Goal: Task Accomplishment & Management: Manage account settings

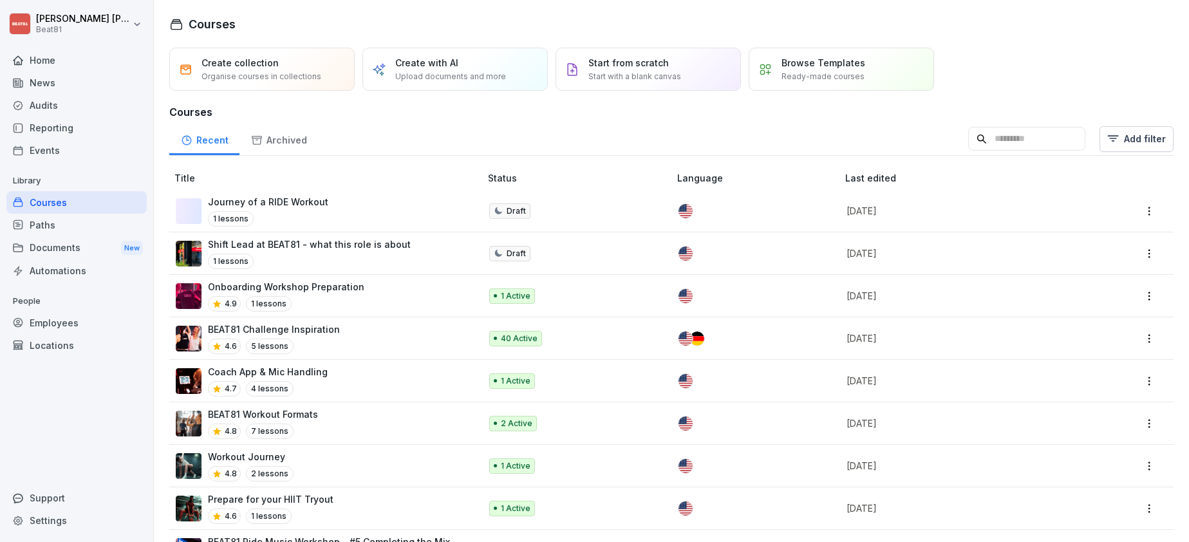
click at [71, 318] on div "Employees" at bounding box center [76, 323] width 140 height 23
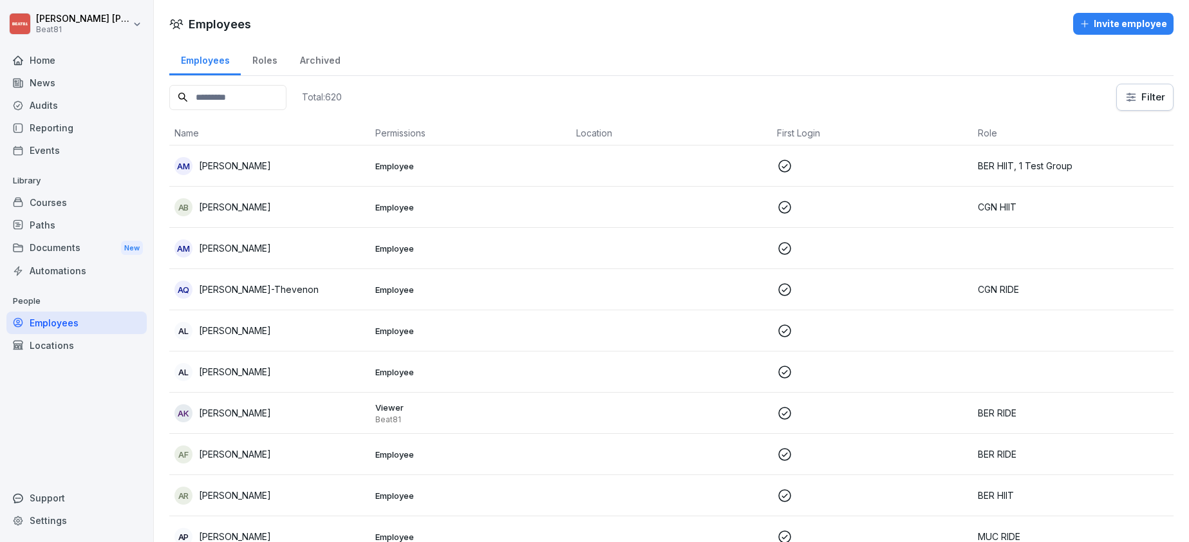
click at [286, 104] on input at bounding box center [227, 97] width 117 height 25
type input "*"
type input "****"
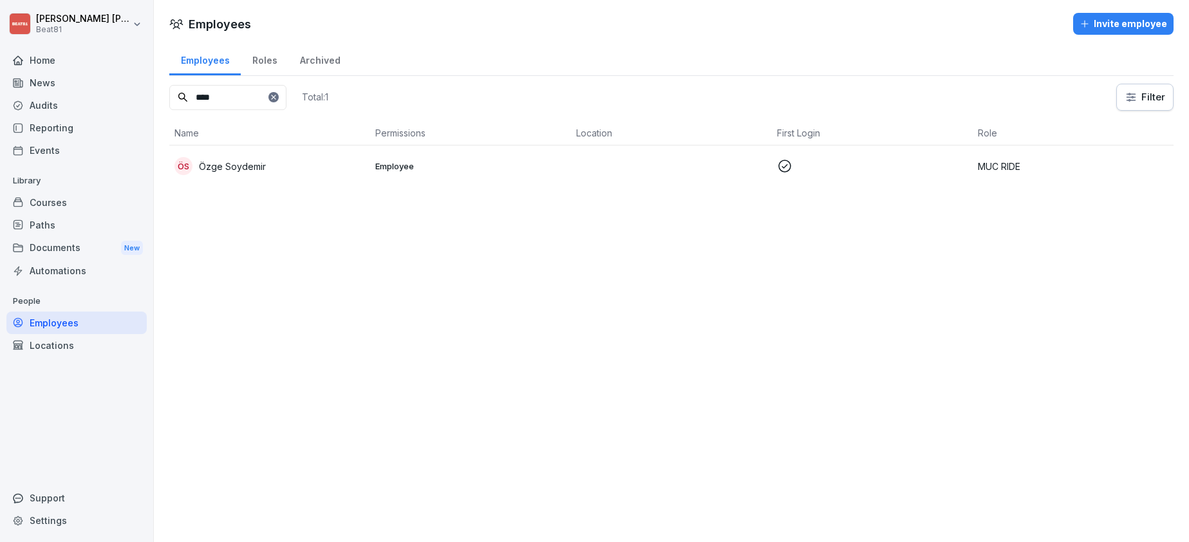
click at [261, 169] on p "Özge Soydemir" at bounding box center [232, 167] width 67 height 14
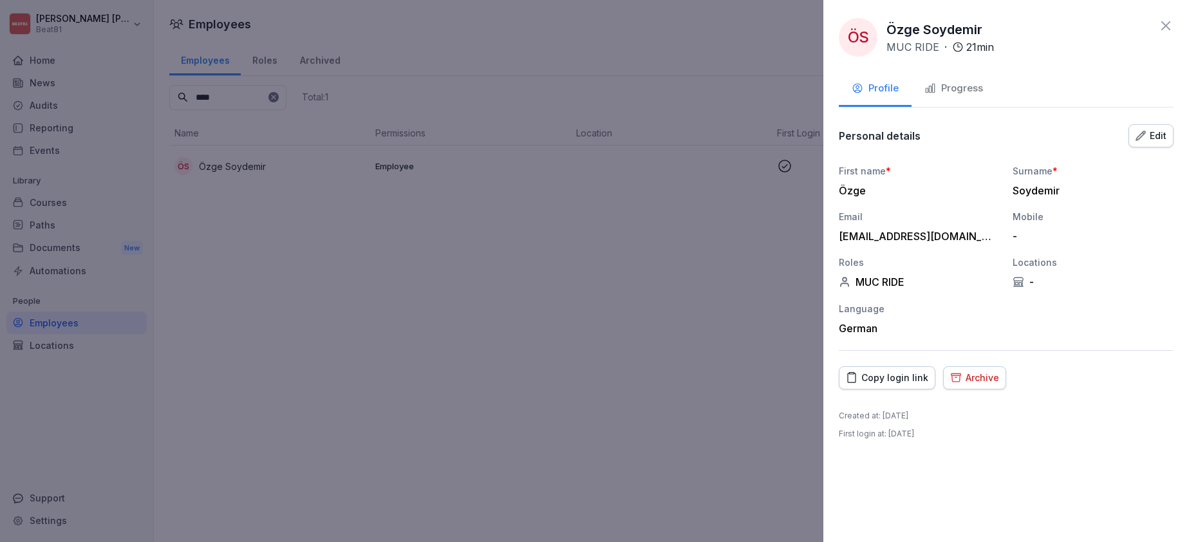
click at [986, 378] on div "Archive" at bounding box center [974, 378] width 49 height 14
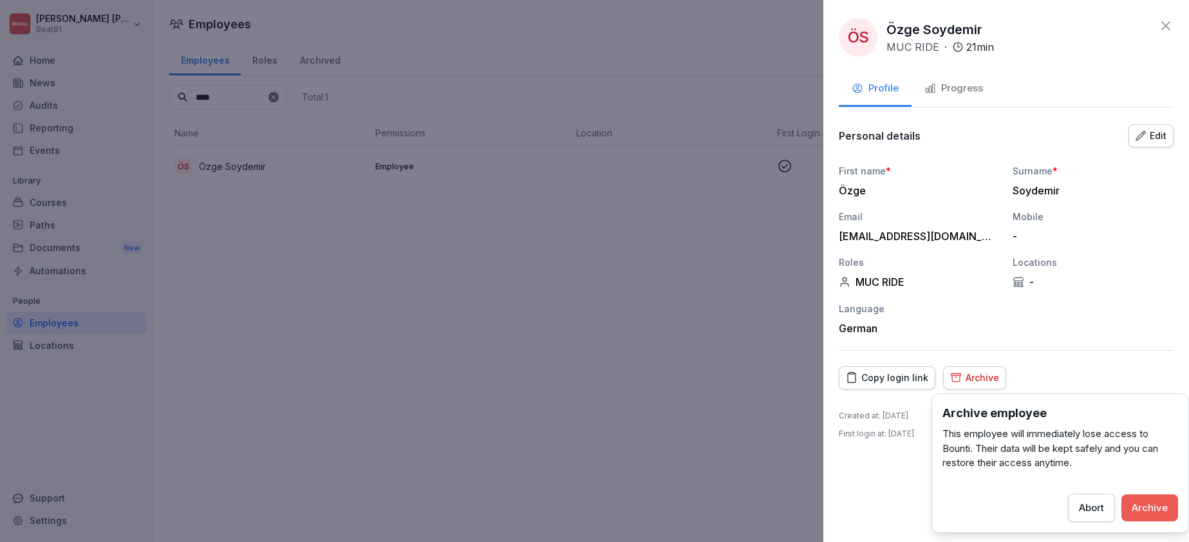
click at [1161, 514] on div "Archive" at bounding box center [1150, 508] width 36 height 14
